Goal: Contribute content: Add original content to the website for others to see

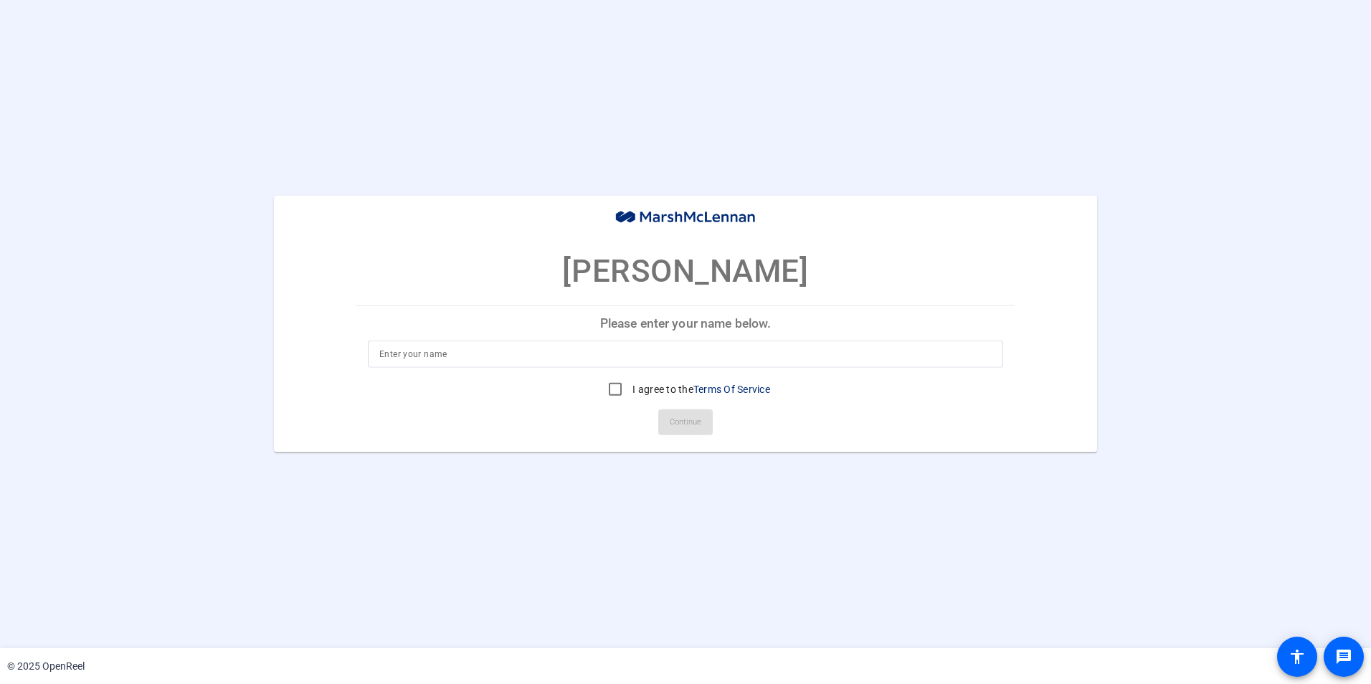
click at [758, 350] on input at bounding box center [685, 354] width 612 height 17
type input "[PERSON_NAME]"
click at [614, 386] on input "I agree to the Terms Of Service" at bounding box center [615, 389] width 29 height 29
checkbox input "true"
click at [684, 422] on span "Continue" at bounding box center [686, 423] width 32 height 22
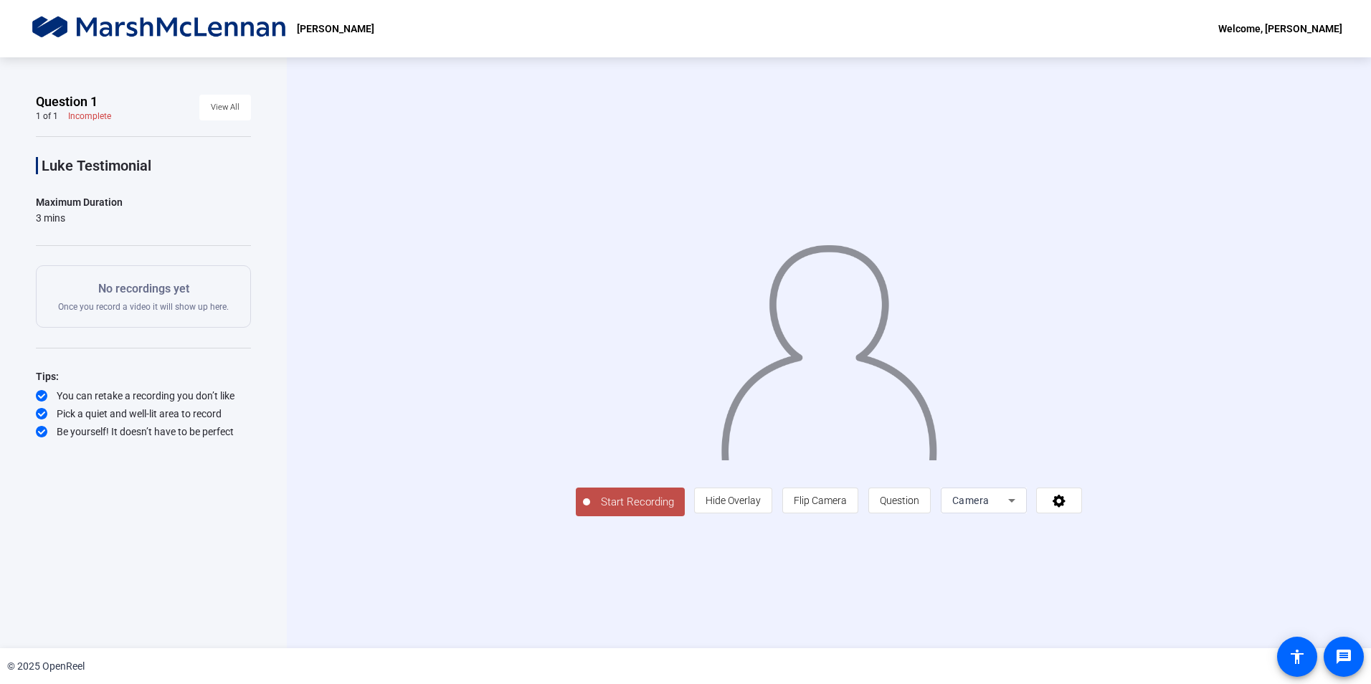
click at [633, 498] on span "Start Recording" at bounding box center [637, 502] width 95 height 16
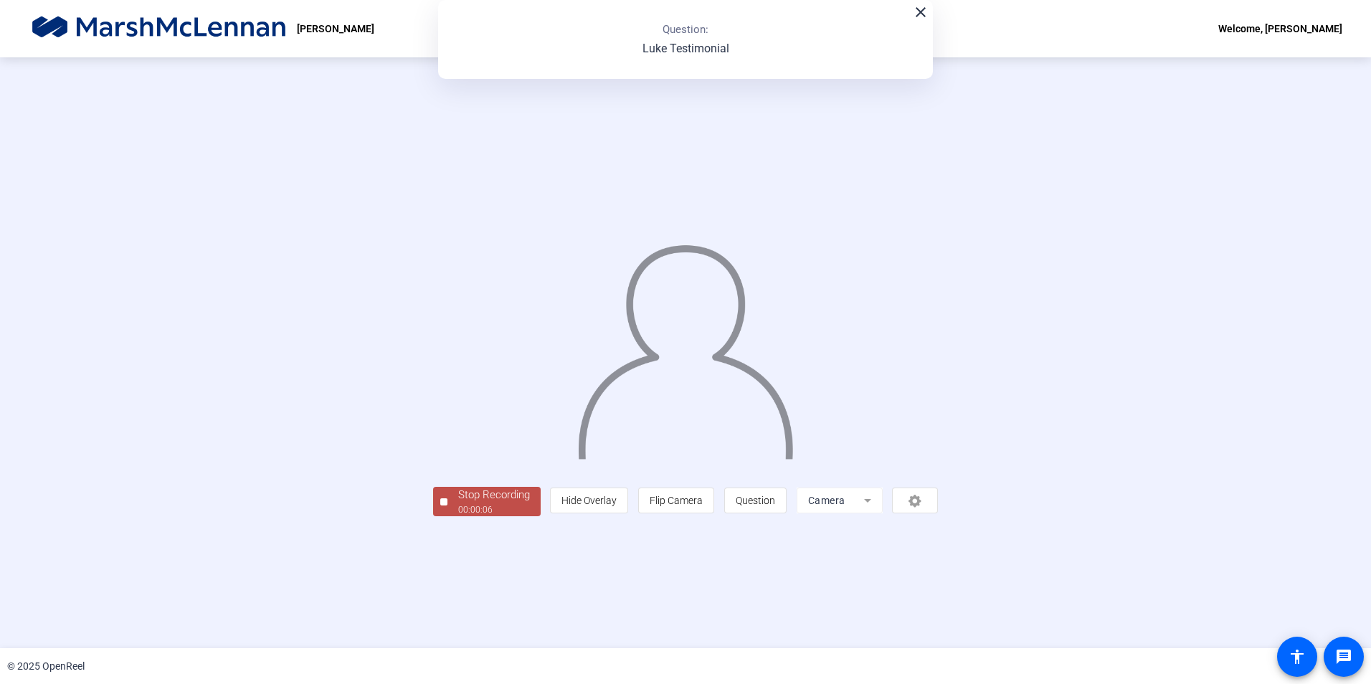
click at [920, 11] on mat-icon "close" at bounding box center [920, 12] width 17 height 17
click at [499, 505] on div "00:00:07" at bounding box center [494, 509] width 72 height 13
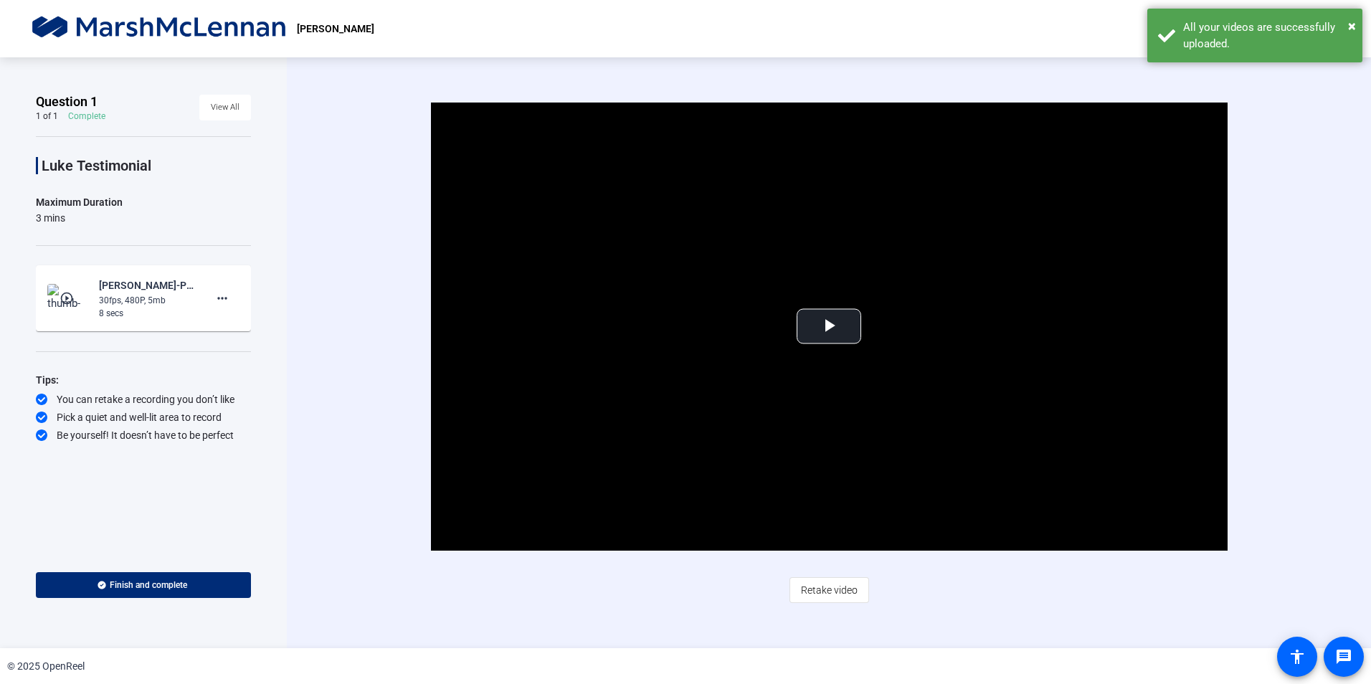
click at [831, 589] on span "Retake video" at bounding box center [829, 589] width 57 height 27
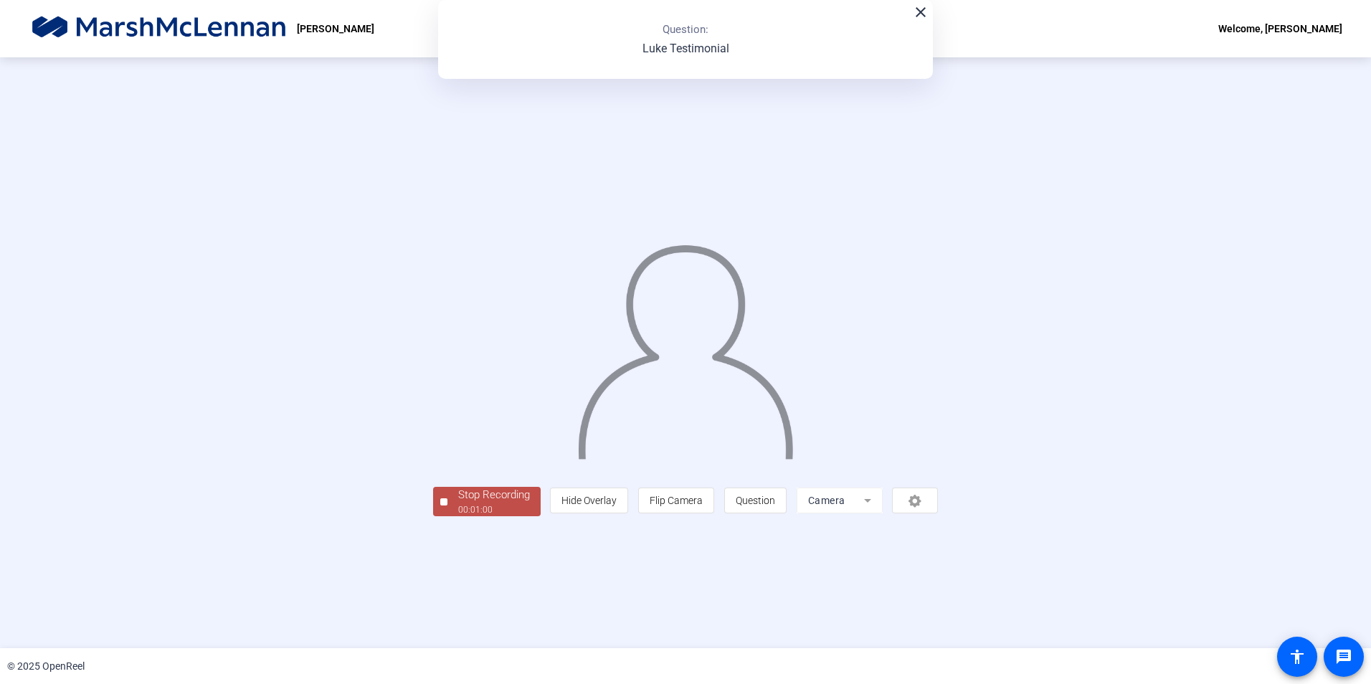
click at [458, 503] on div "Stop Recording" at bounding box center [494, 495] width 72 height 16
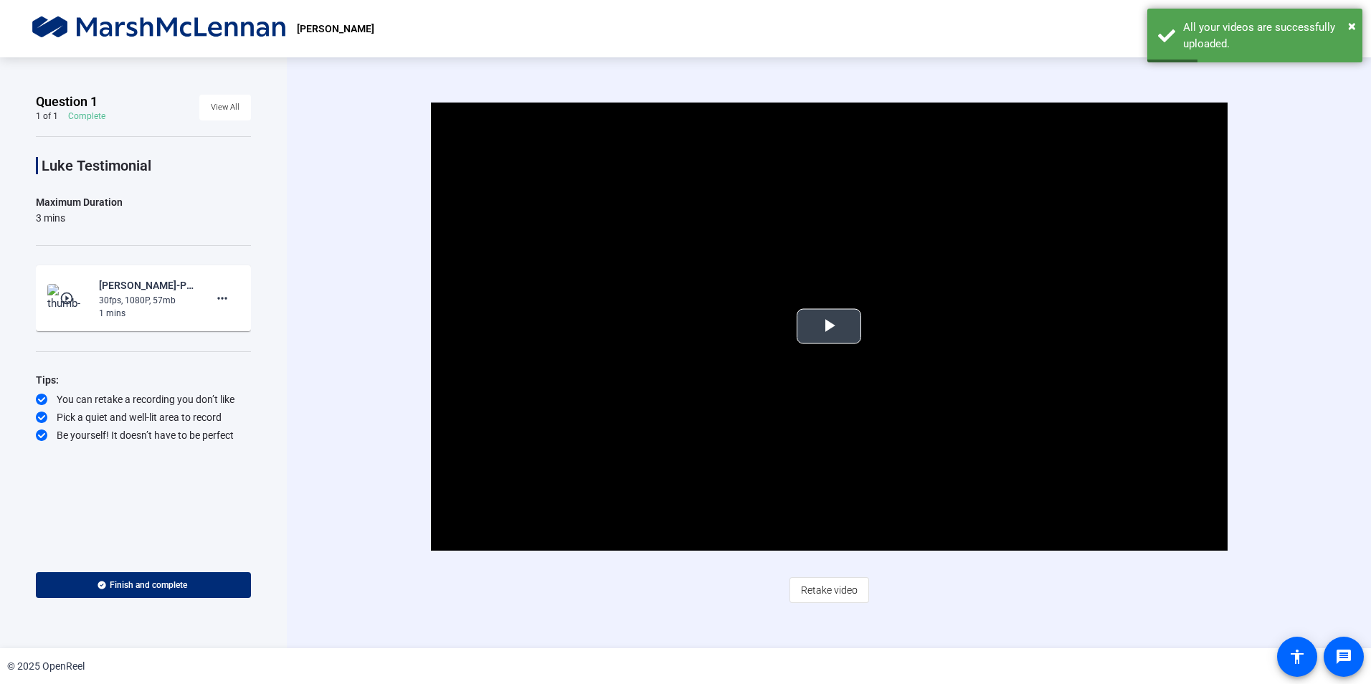
click at [829, 326] on span "Video Player" at bounding box center [829, 326] width 0 height 0
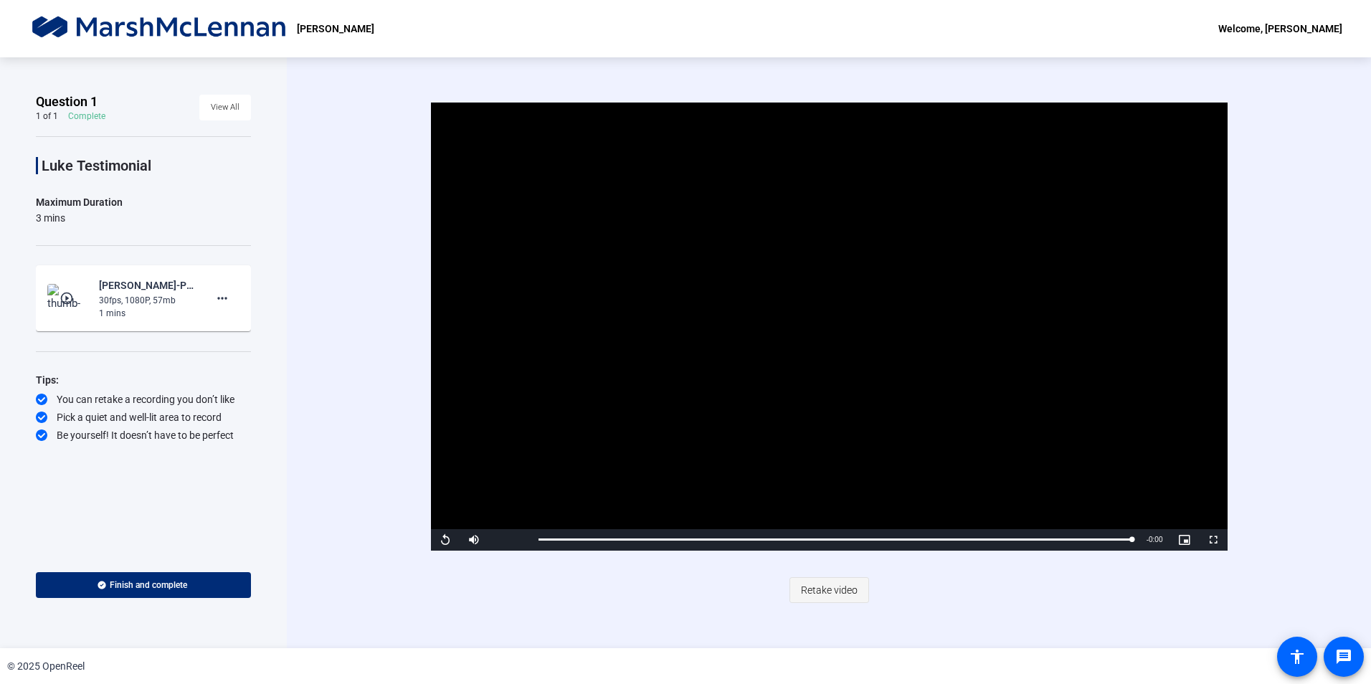
click at [841, 592] on span "Retake video" at bounding box center [829, 589] width 57 height 27
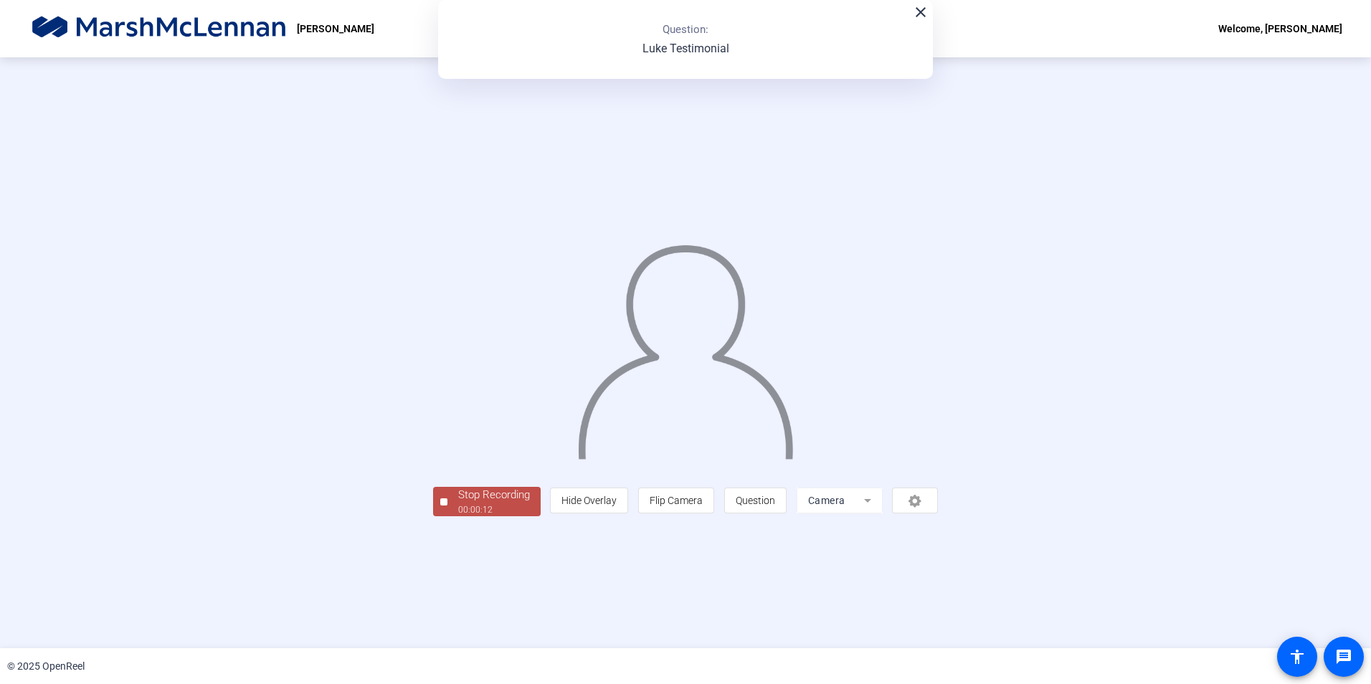
click at [458, 516] on div "00:00:12" at bounding box center [494, 509] width 72 height 13
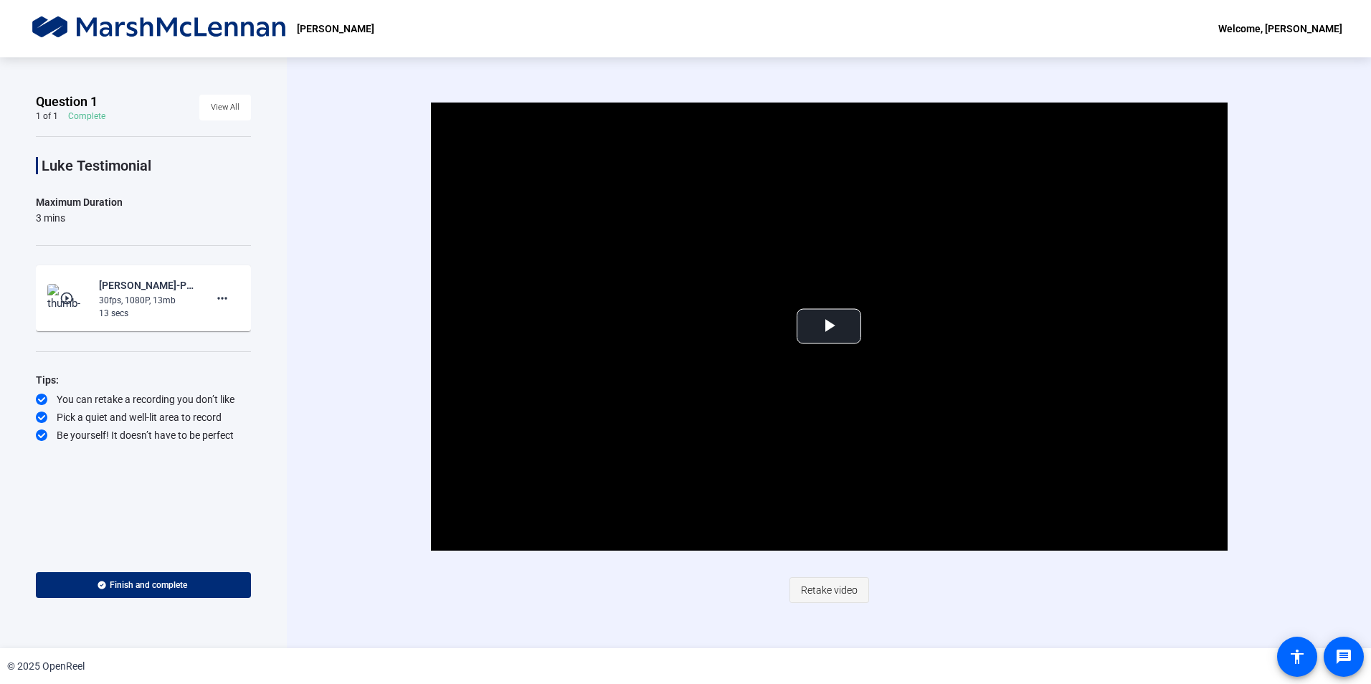
click at [841, 585] on span "Retake video" at bounding box center [829, 589] width 57 height 27
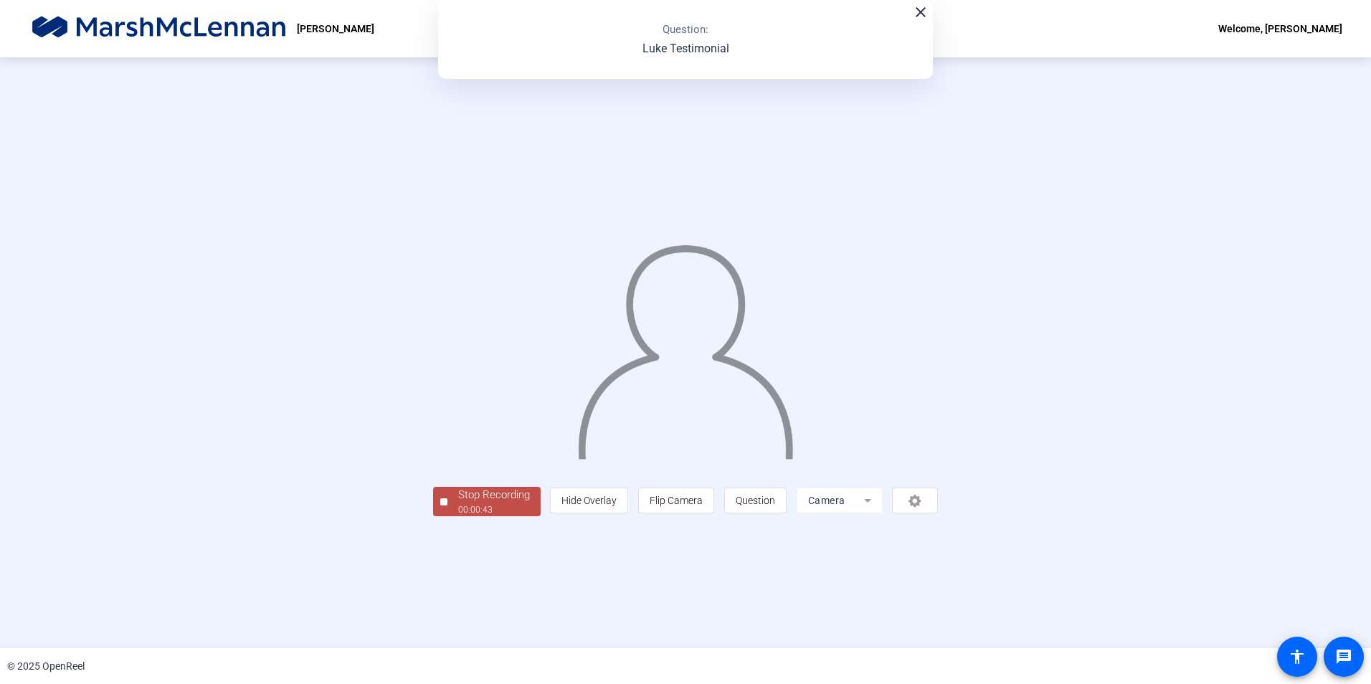
click at [458, 503] on div "Stop Recording" at bounding box center [494, 495] width 72 height 16
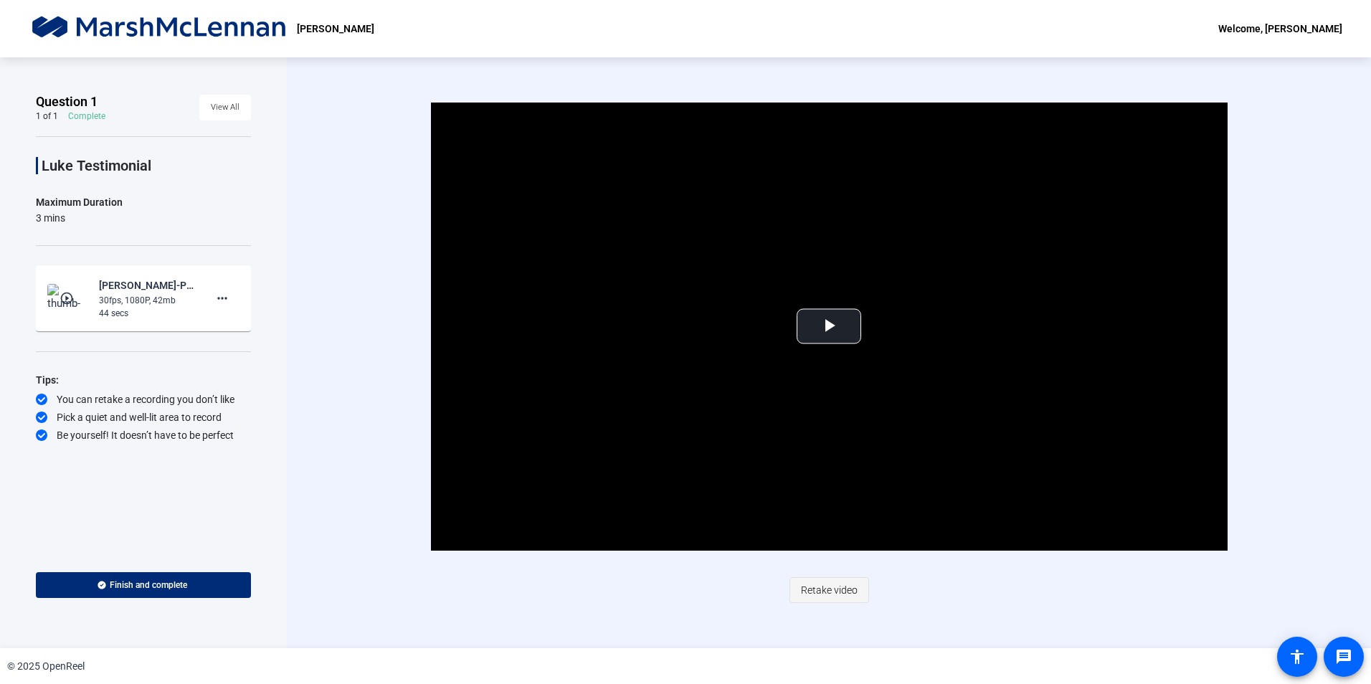
click at [854, 590] on span "Retake video" at bounding box center [829, 589] width 57 height 27
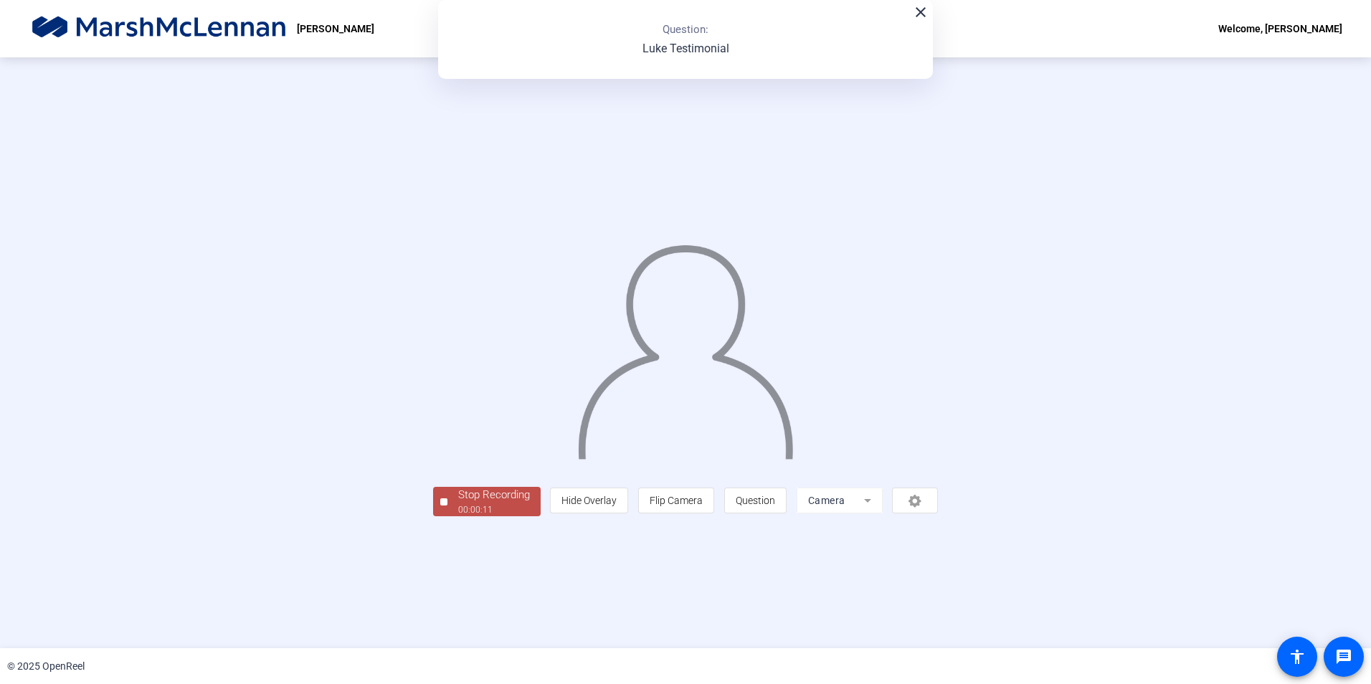
click at [458, 516] on div "00:00:11" at bounding box center [494, 509] width 72 height 13
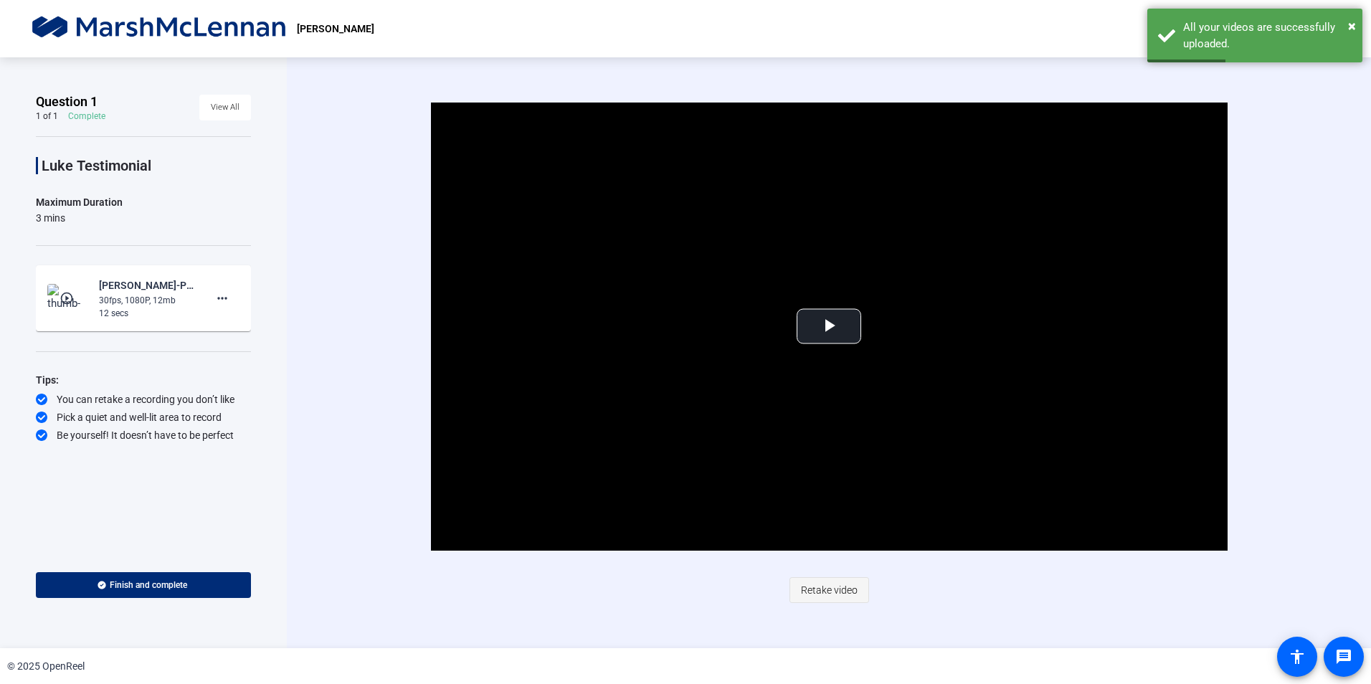
click at [820, 589] on span "Retake video" at bounding box center [829, 589] width 57 height 27
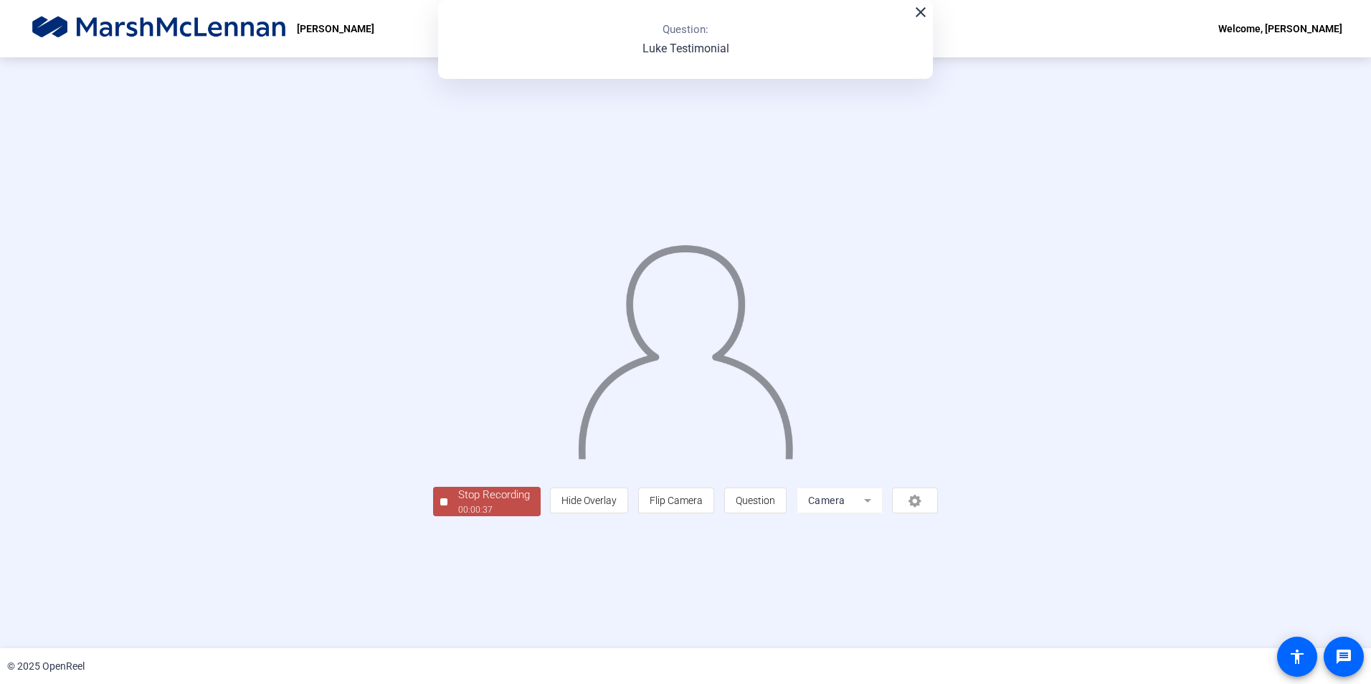
click at [458, 516] on div "00:00:37" at bounding box center [494, 509] width 72 height 13
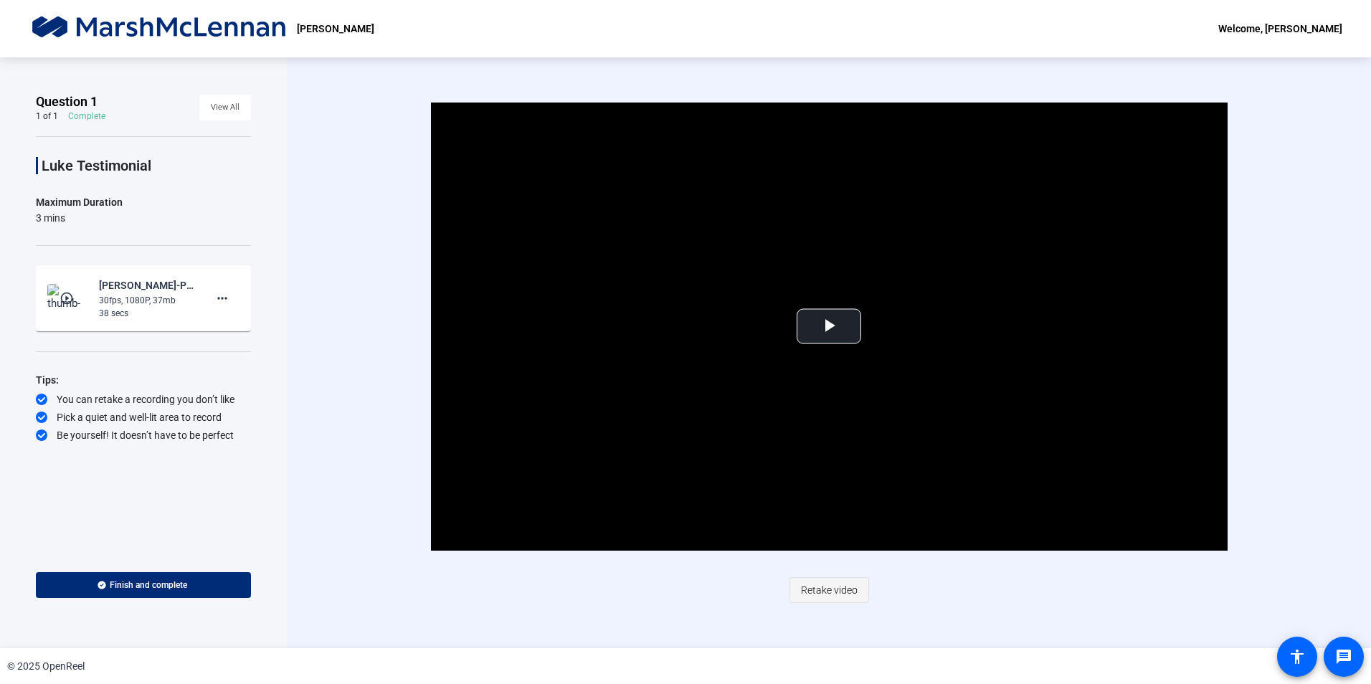
click at [822, 594] on span "Retake video" at bounding box center [829, 589] width 57 height 27
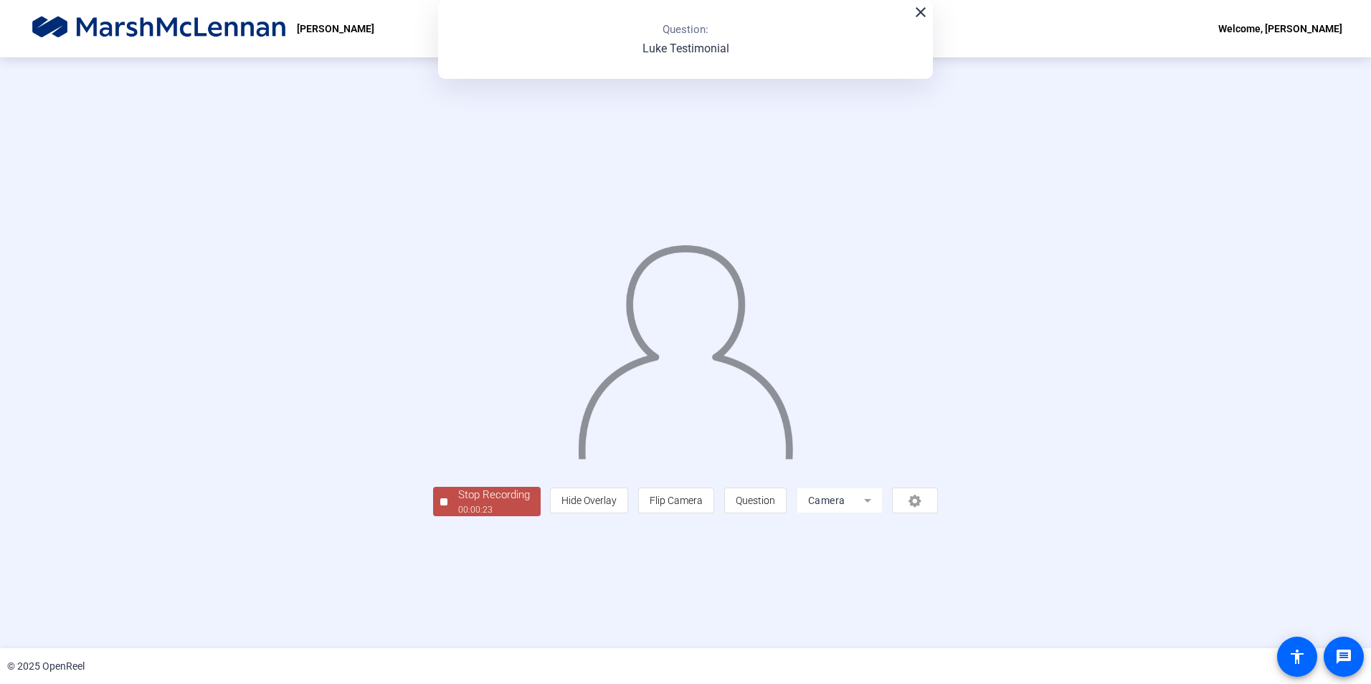
click at [447, 516] on span "Stop Recording 00:00:23" at bounding box center [493, 501] width 93 height 29
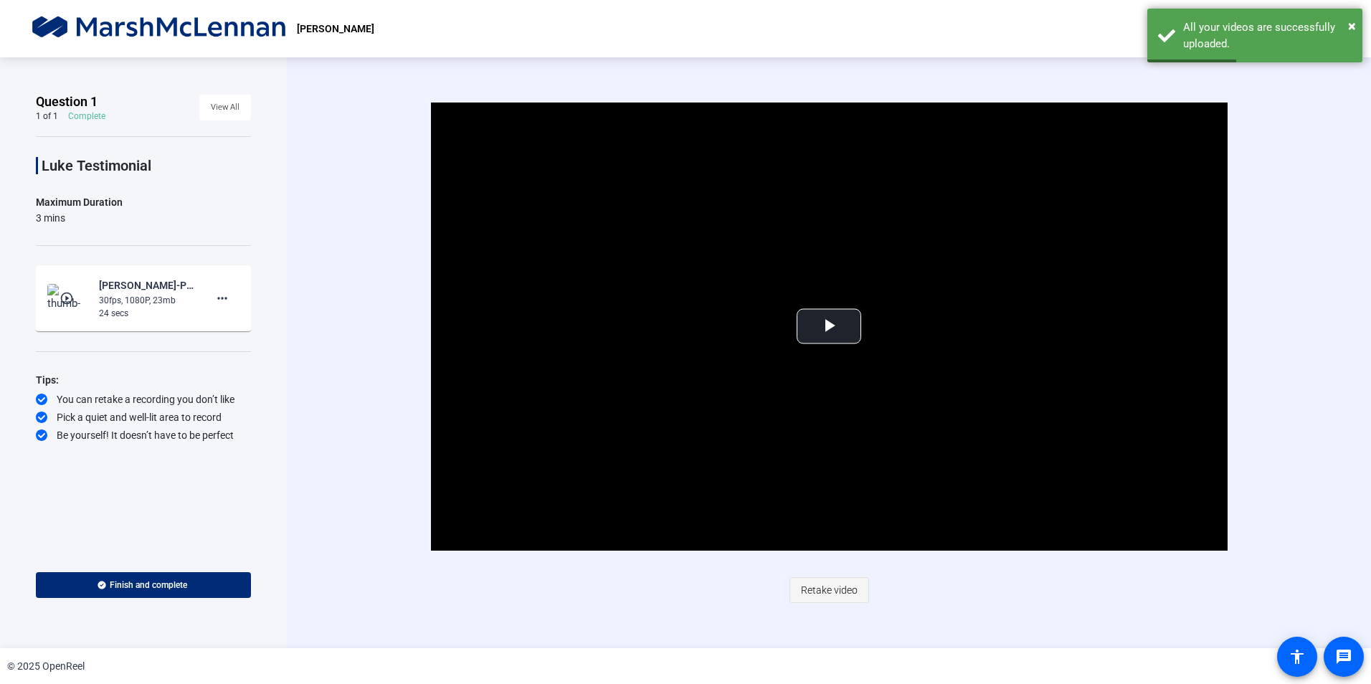
click at [815, 589] on span "Retake video" at bounding box center [829, 589] width 57 height 27
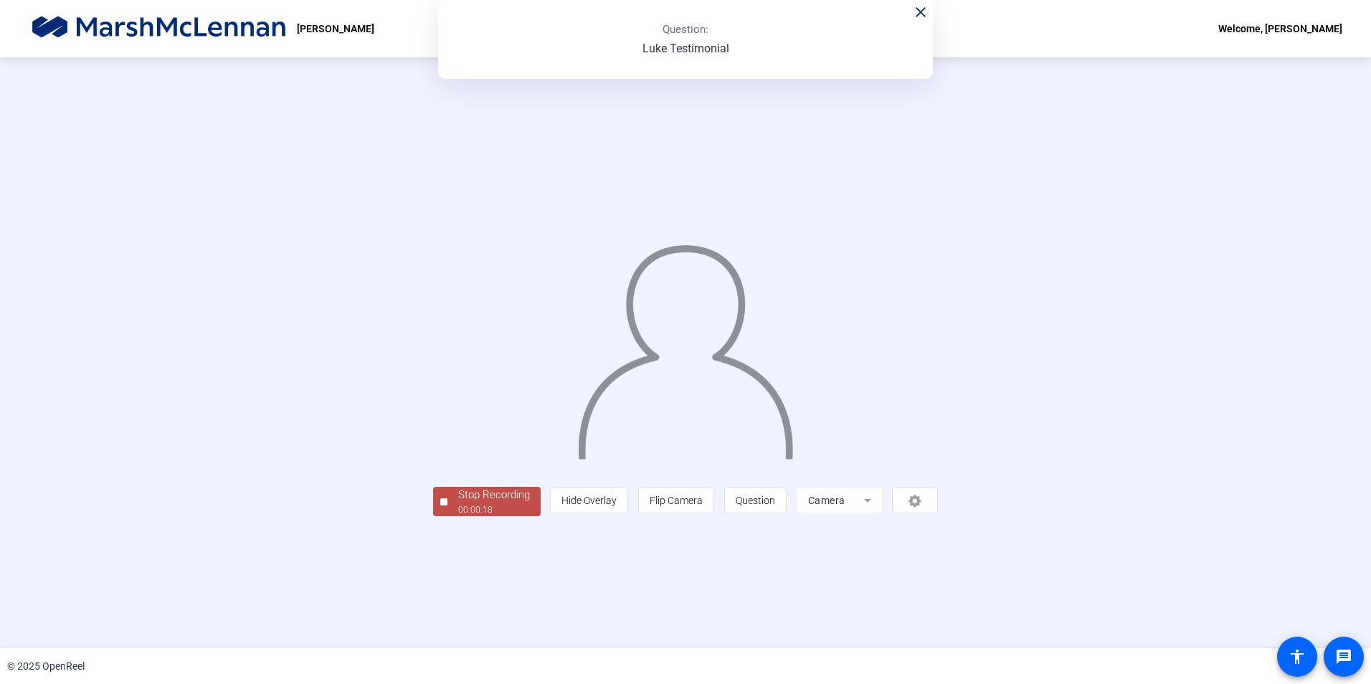
click at [458, 503] on div "Stop Recording" at bounding box center [494, 495] width 72 height 16
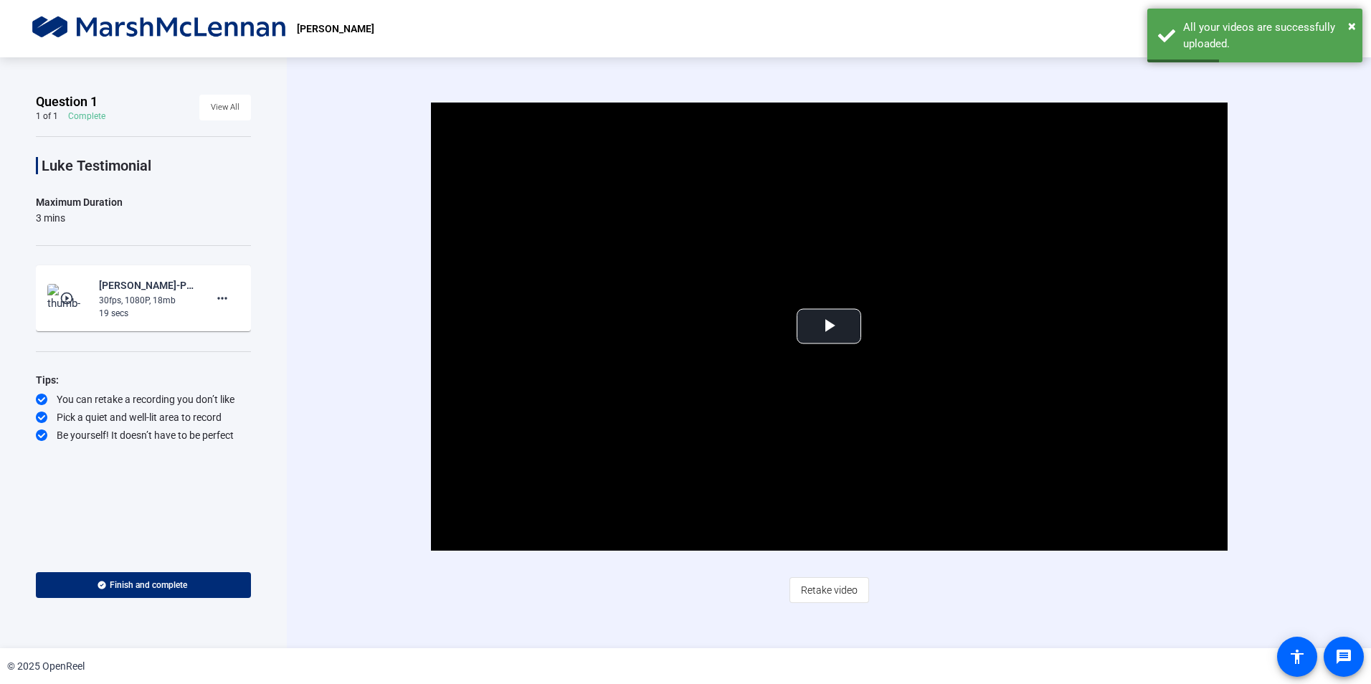
click at [837, 590] on span "Retake video" at bounding box center [829, 589] width 57 height 27
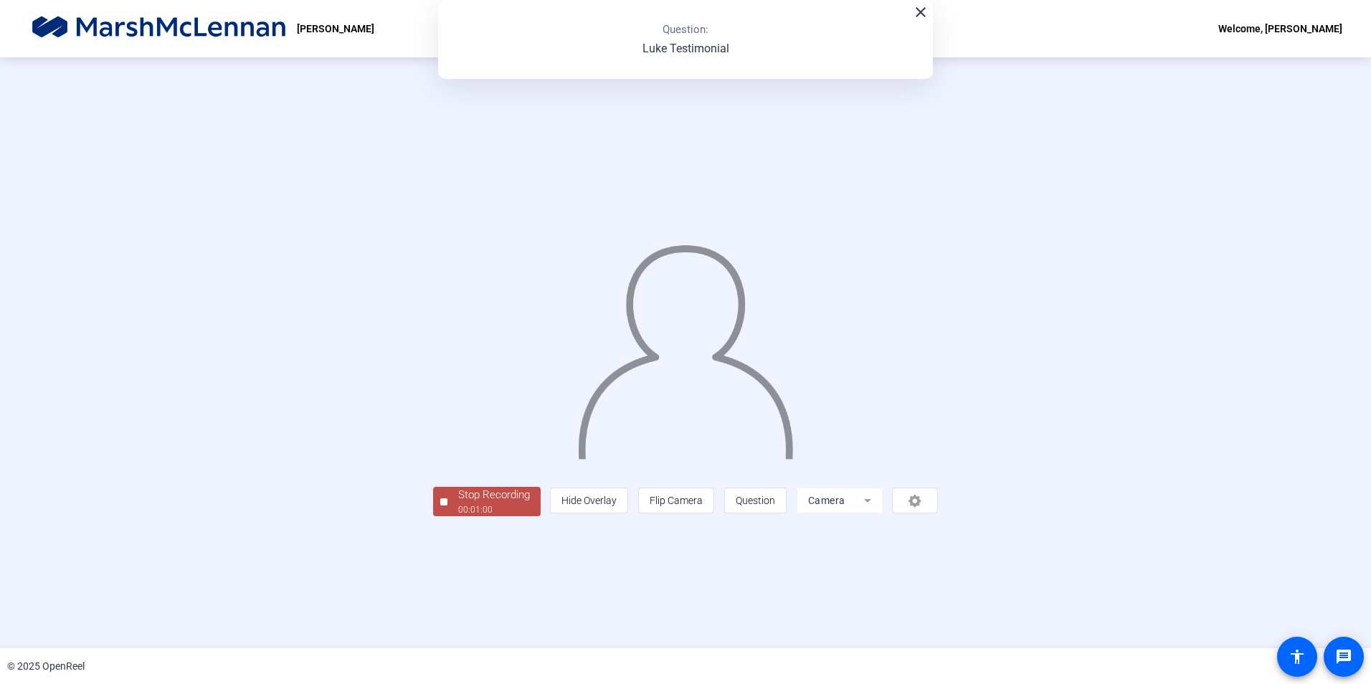
click at [458, 503] on div "Stop Recording" at bounding box center [494, 495] width 72 height 16
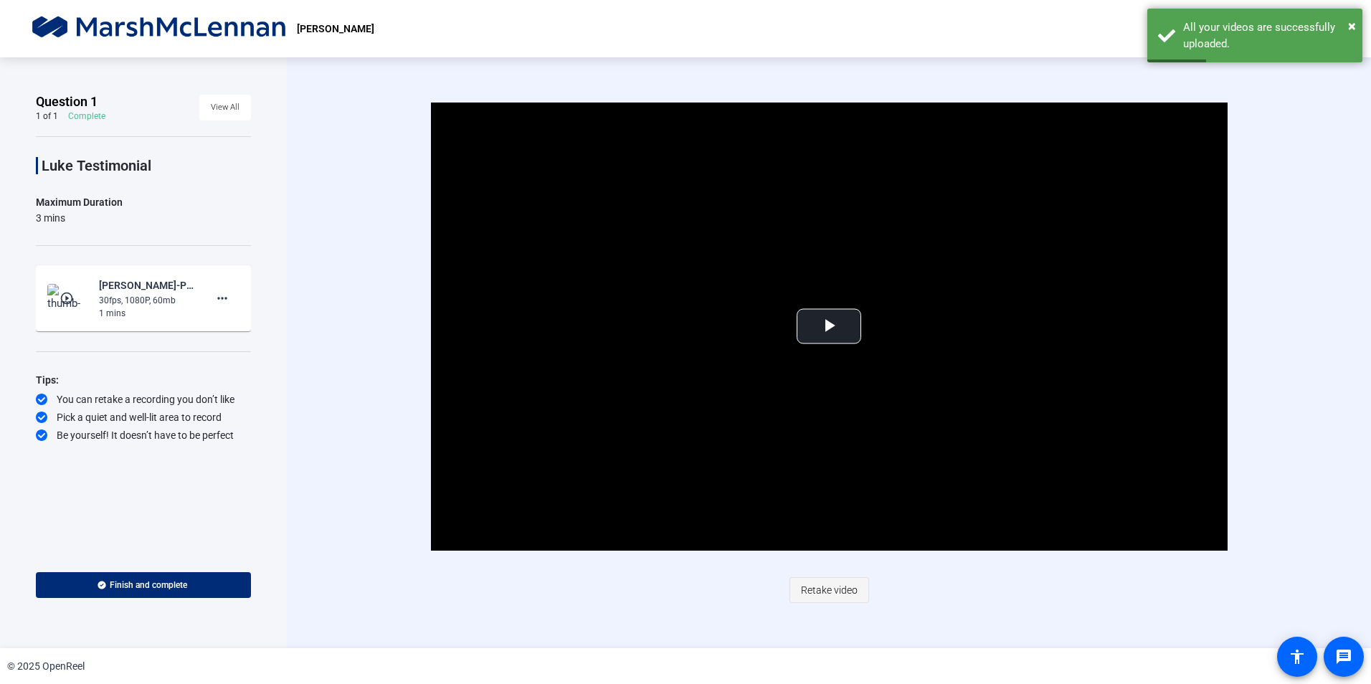
click at [840, 590] on span "Retake video" at bounding box center [829, 589] width 57 height 27
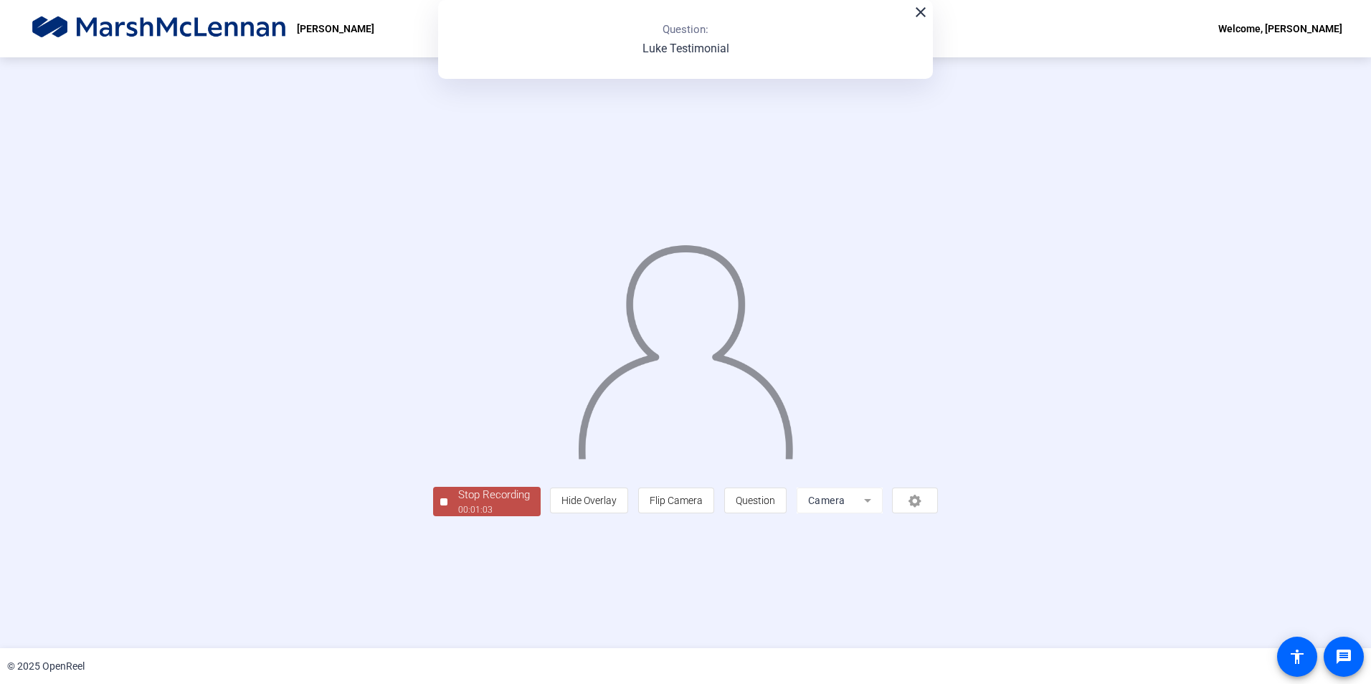
click at [458, 503] on div "Stop Recording" at bounding box center [494, 495] width 72 height 16
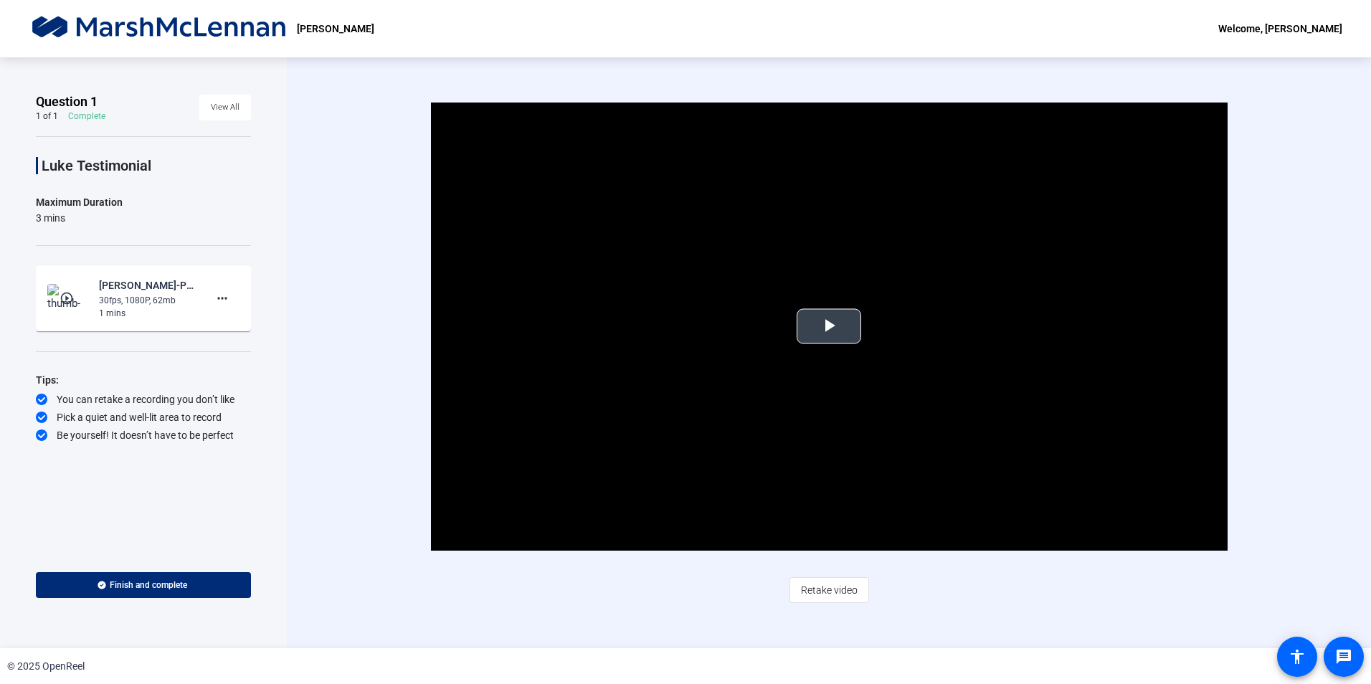
click at [829, 326] on span "Video Player" at bounding box center [829, 326] width 0 height 0
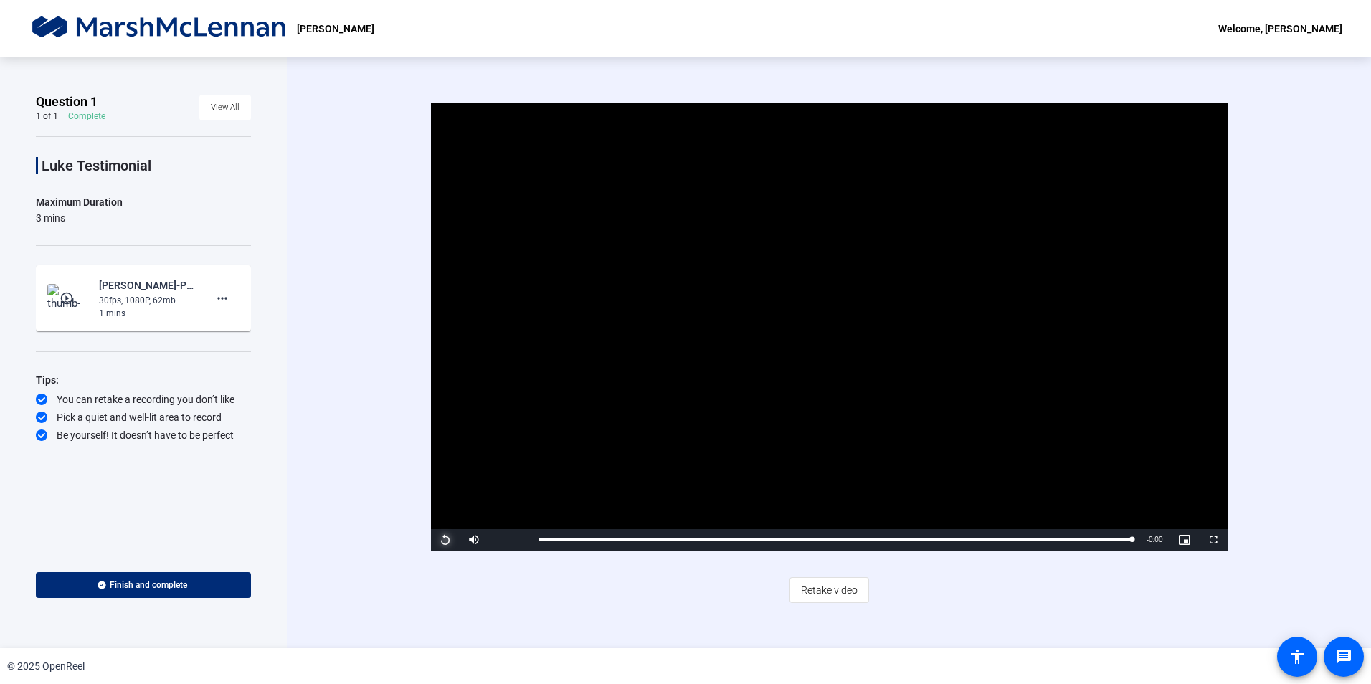
click at [447, 540] on span "Video Player" at bounding box center [445, 540] width 29 height 0
click at [1323, 460] on div "Video Player is loading. Play Video Pause Mute Current Time 0:04 / Duration 1:0…" at bounding box center [829, 352] width 1084 height 591
click at [830, 590] on span "Retake video" at bounding box center [829, 589] width 57 height 27
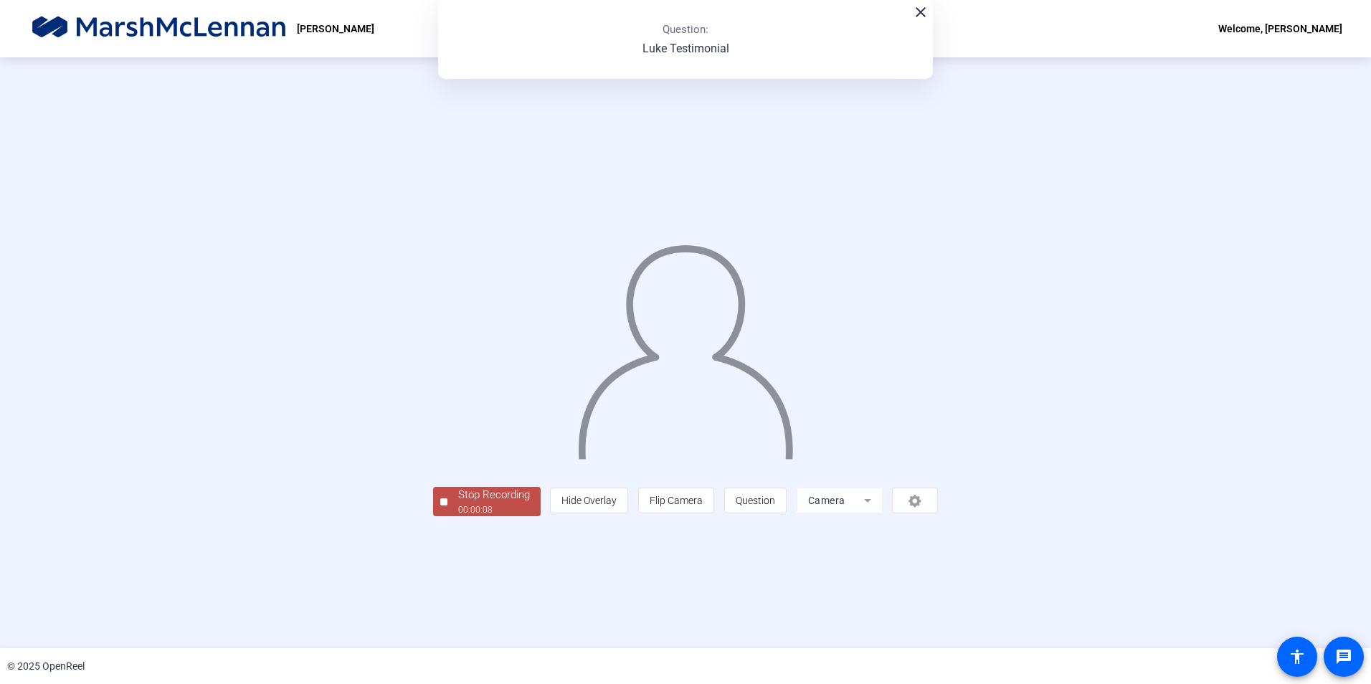
click at [458, 503] on div "Stop Recording" at bounding box center [494, 495] width 72 height 16
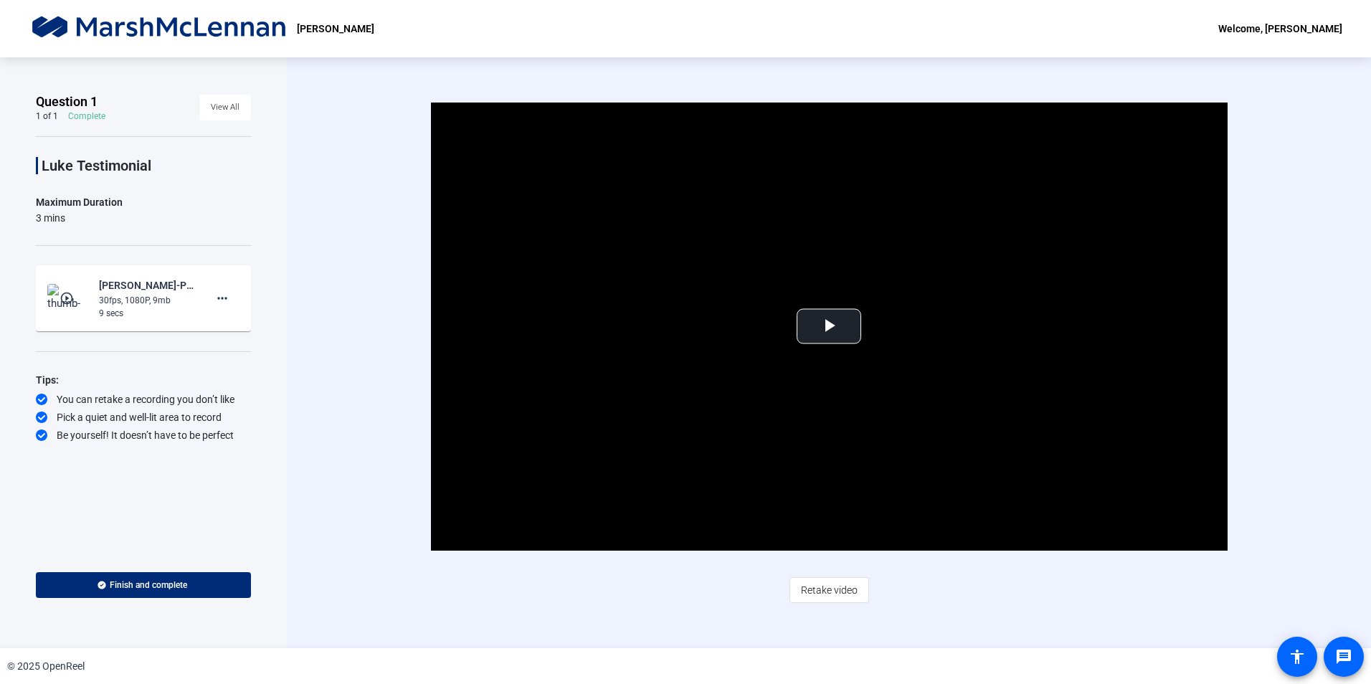
click at [815, 588] on span "Retake video" at bounding box center [829, 589] width 57 height 27
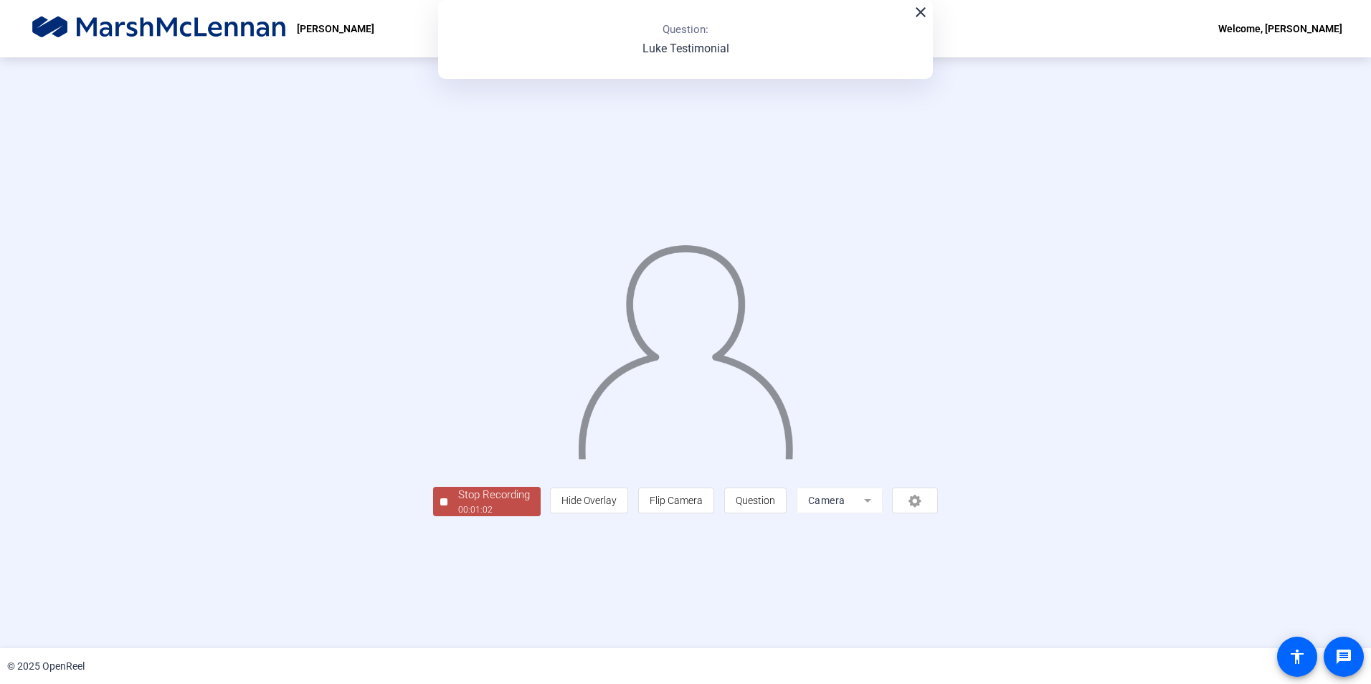
click at [458, 503] on div "Stop Recording" at bounding box center [494, 495] width 72 height 16
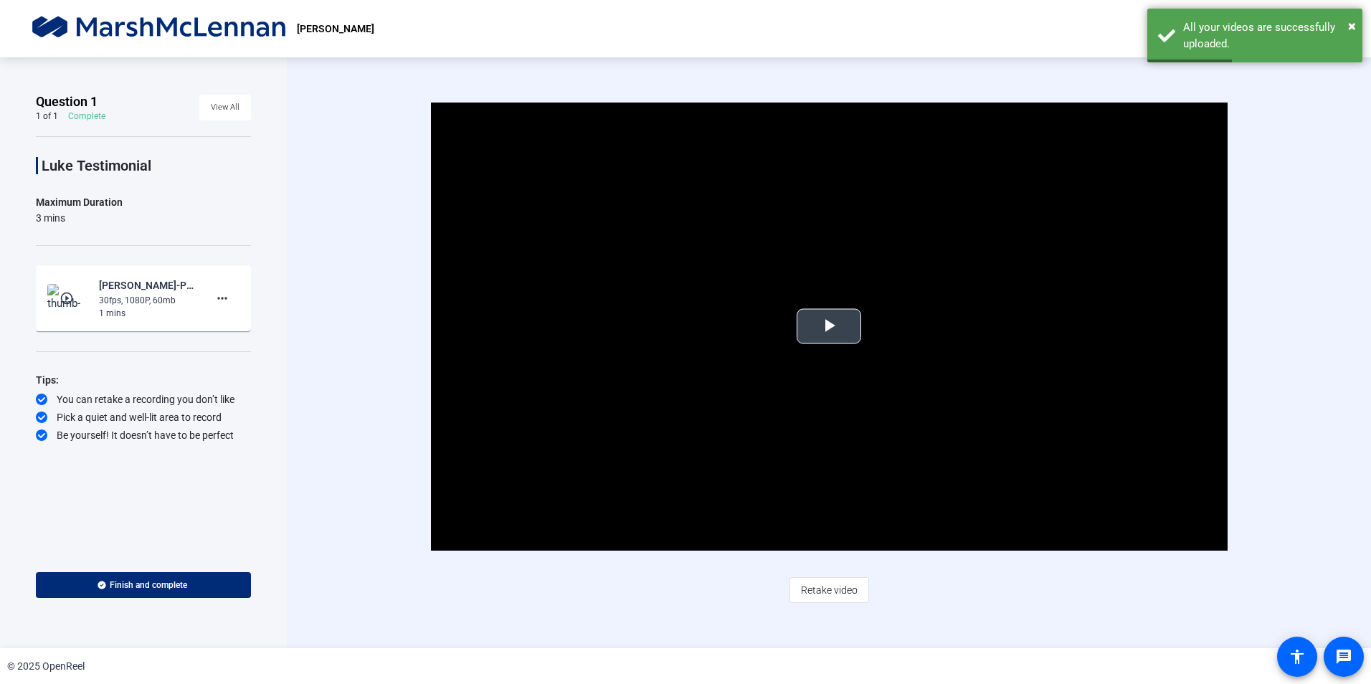
click at [829, 326] on span "Video Player" at bounding box center [829, 326] width 0 height 0
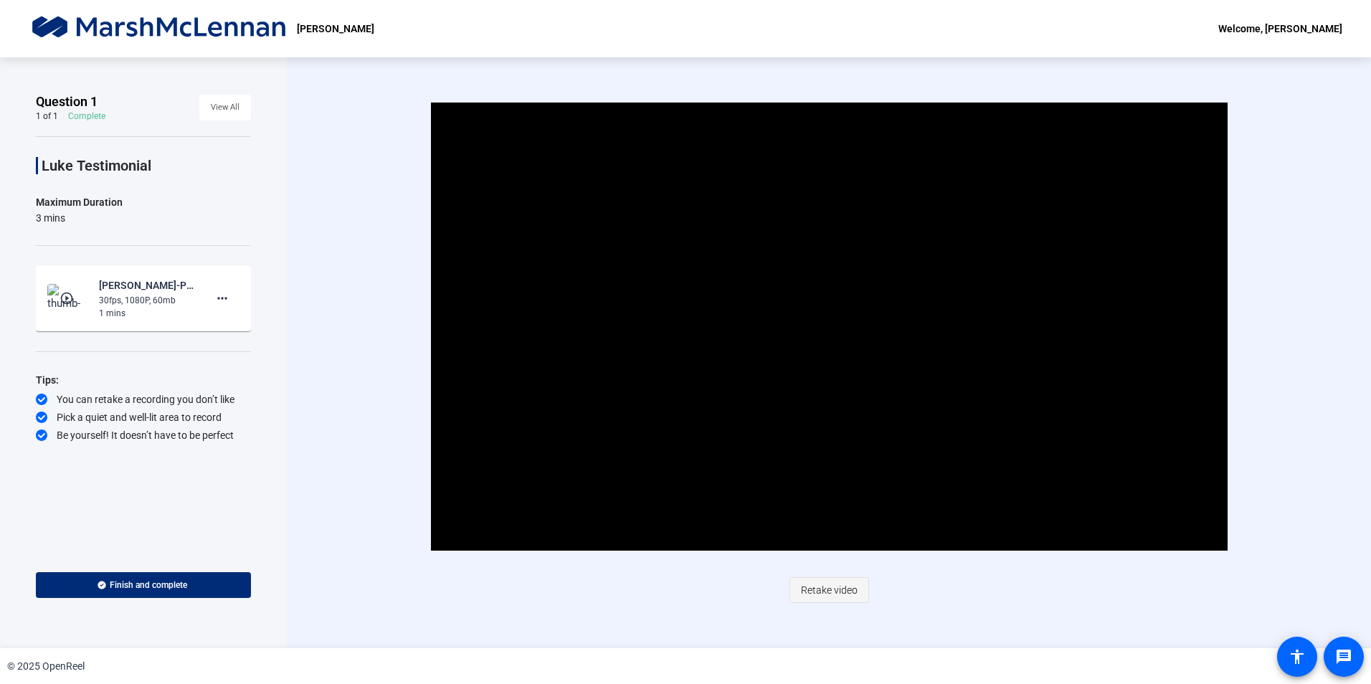
click at [842, 587] on span "Retake video" at bounding box center [829, 589] width 57 height 27
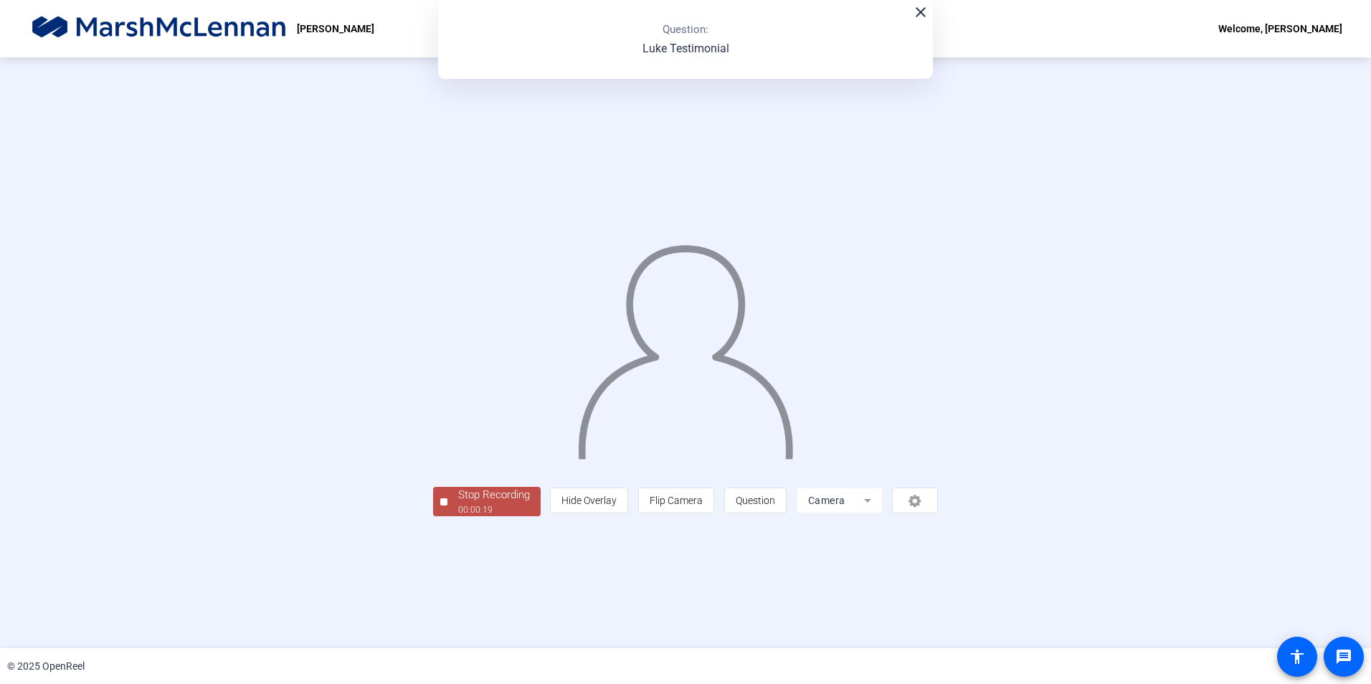
click at [458, 503] on div "Stop Recording" at bounding box center [494, 495] width 72 height 16
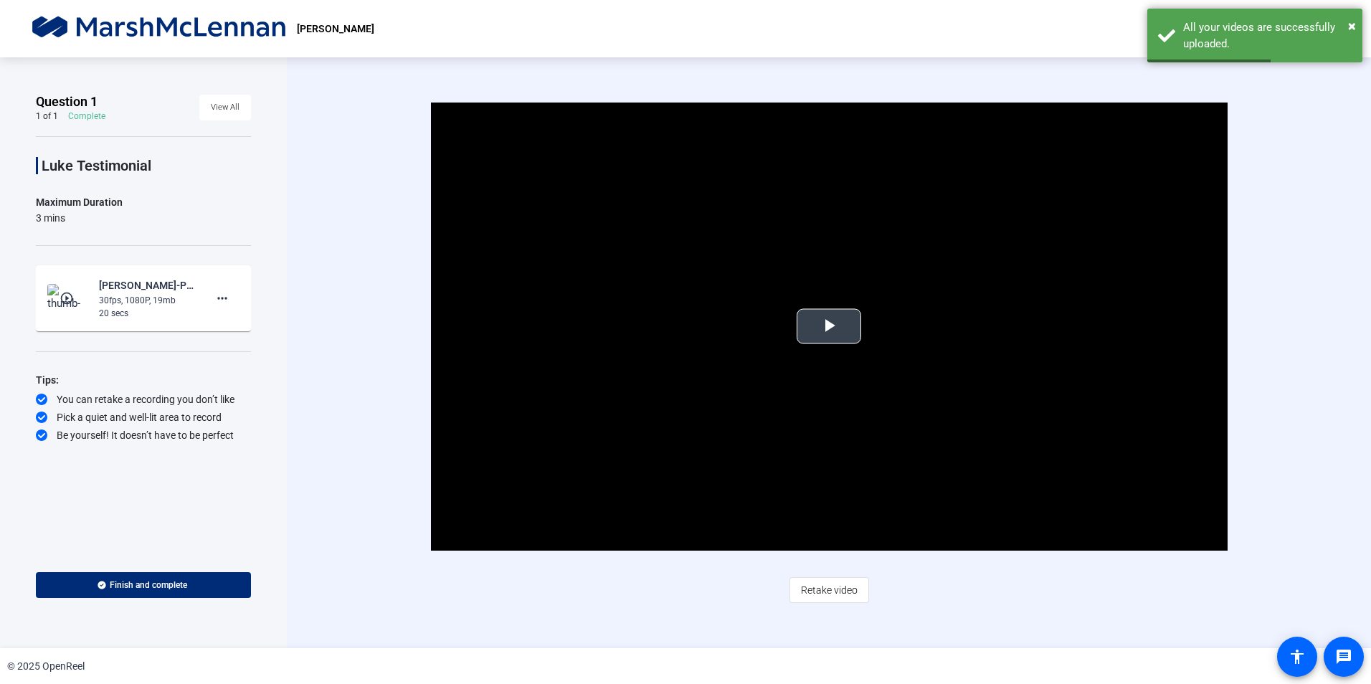
click at [829, 326] on span "Video Player" at bounding box center [829, 326] width 0 height 0
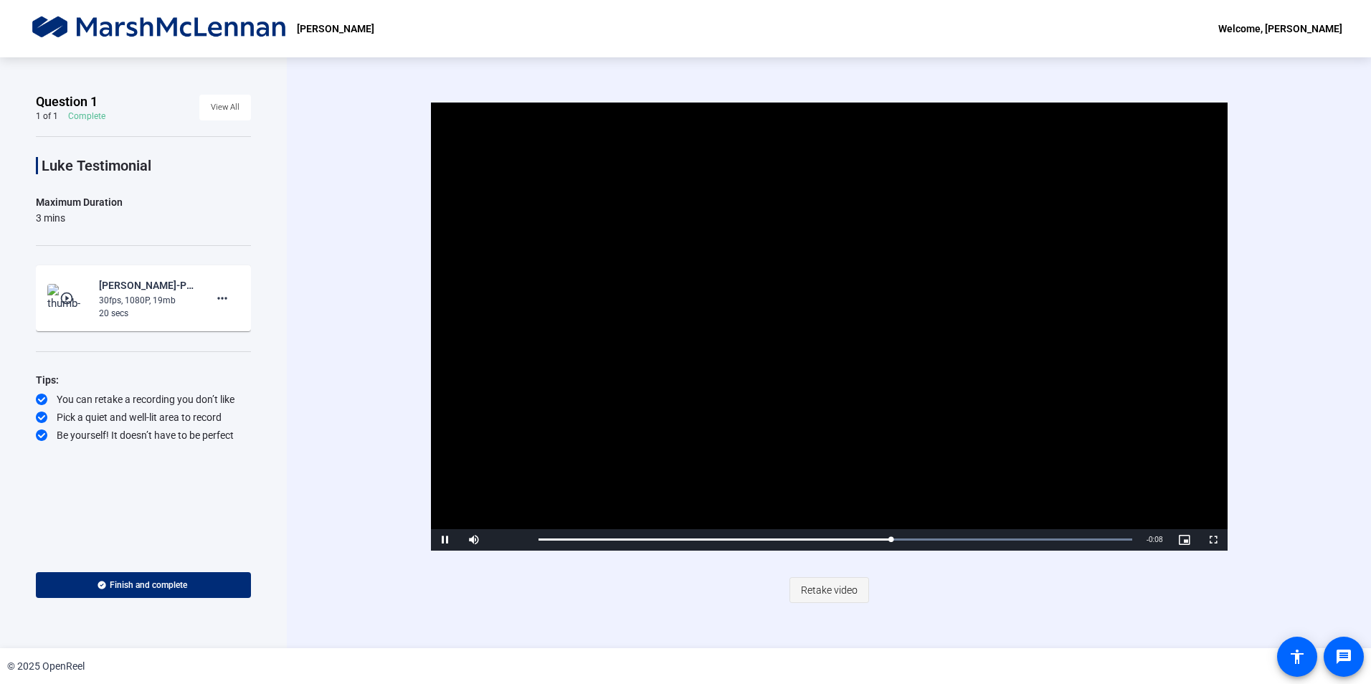
click at [852, 594] on span "Retake video" at bounding box center [829, 589] width 57 height 27
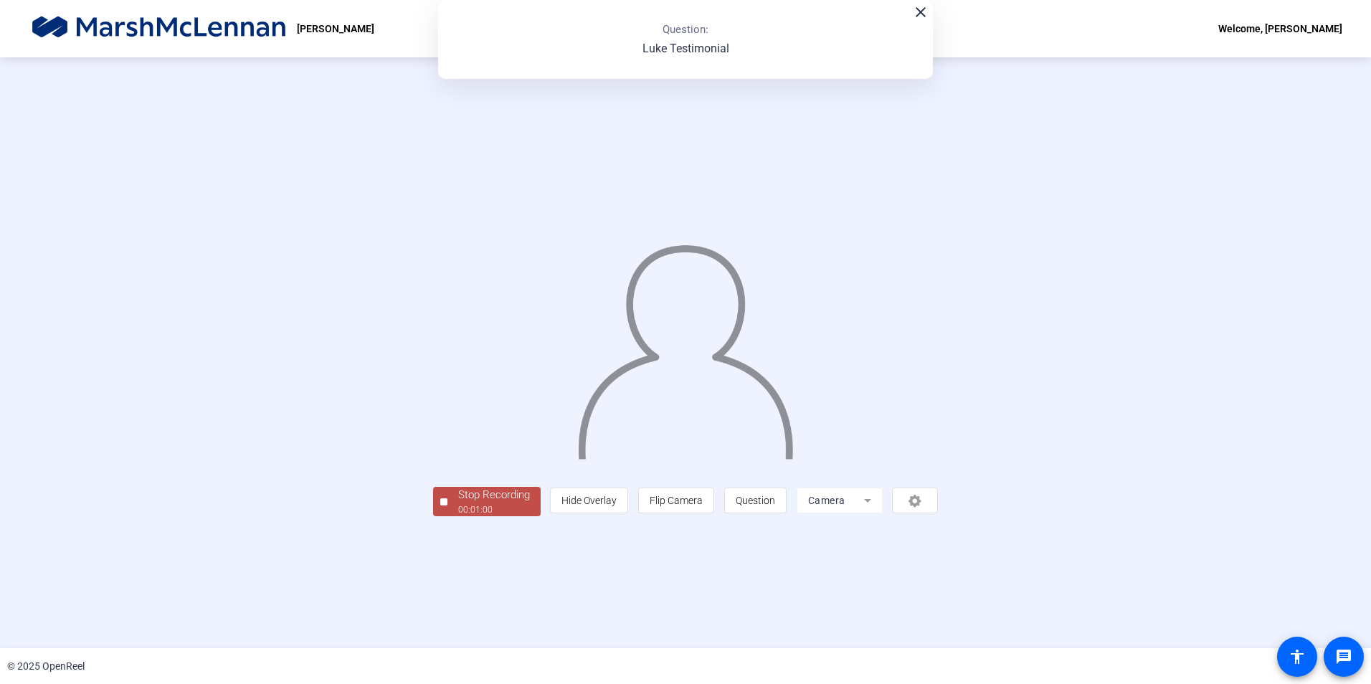
click at [458, 516] on div "00:01:00" at bounding box center [494, 509] width 72 height 13
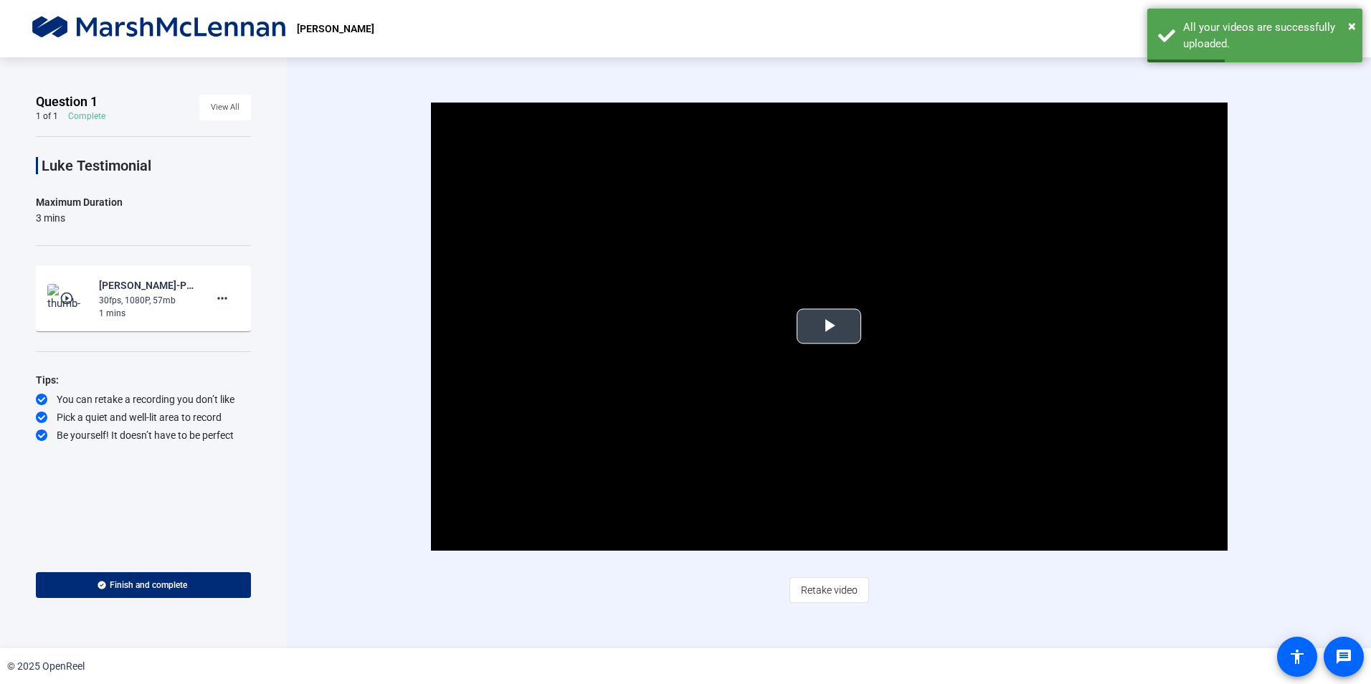
click at [829, 326] on span "Video Player" at bounding box center [829, 326] width 0 height 0
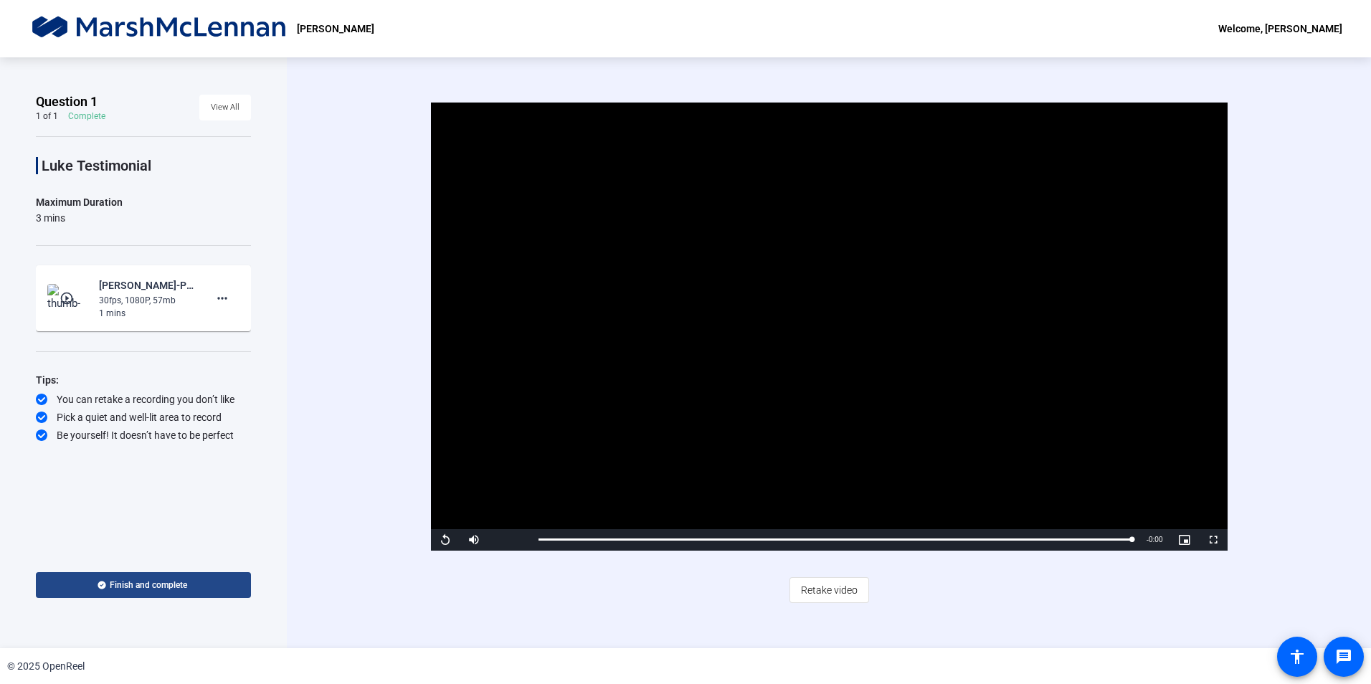
click at [167, 586] on span "Finish and complete" at bounding box center [148, 584] width 77 height 11
